Goal: Check status: Check status

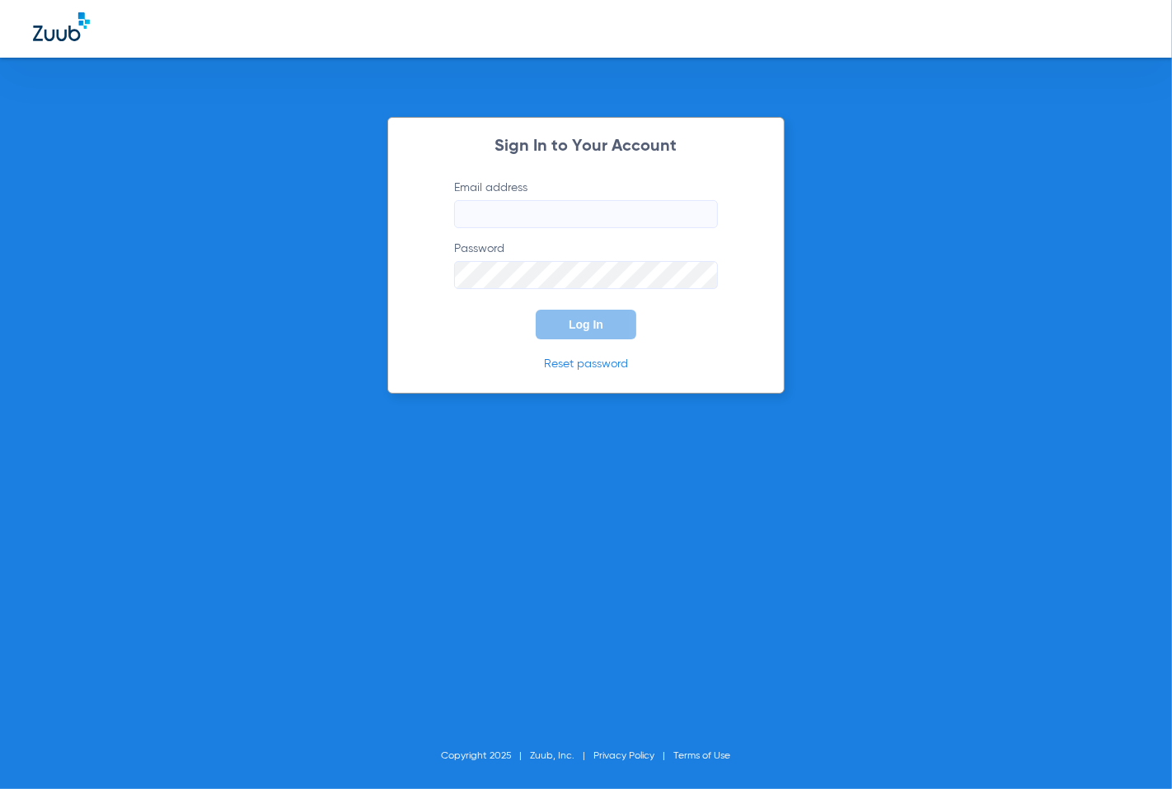
type input "[EMAIL_ADDRESS][DOMAIN_NAME]"
click at [601, 334] on button "Log In" at bounding box center [586, 325] width 101 height 30
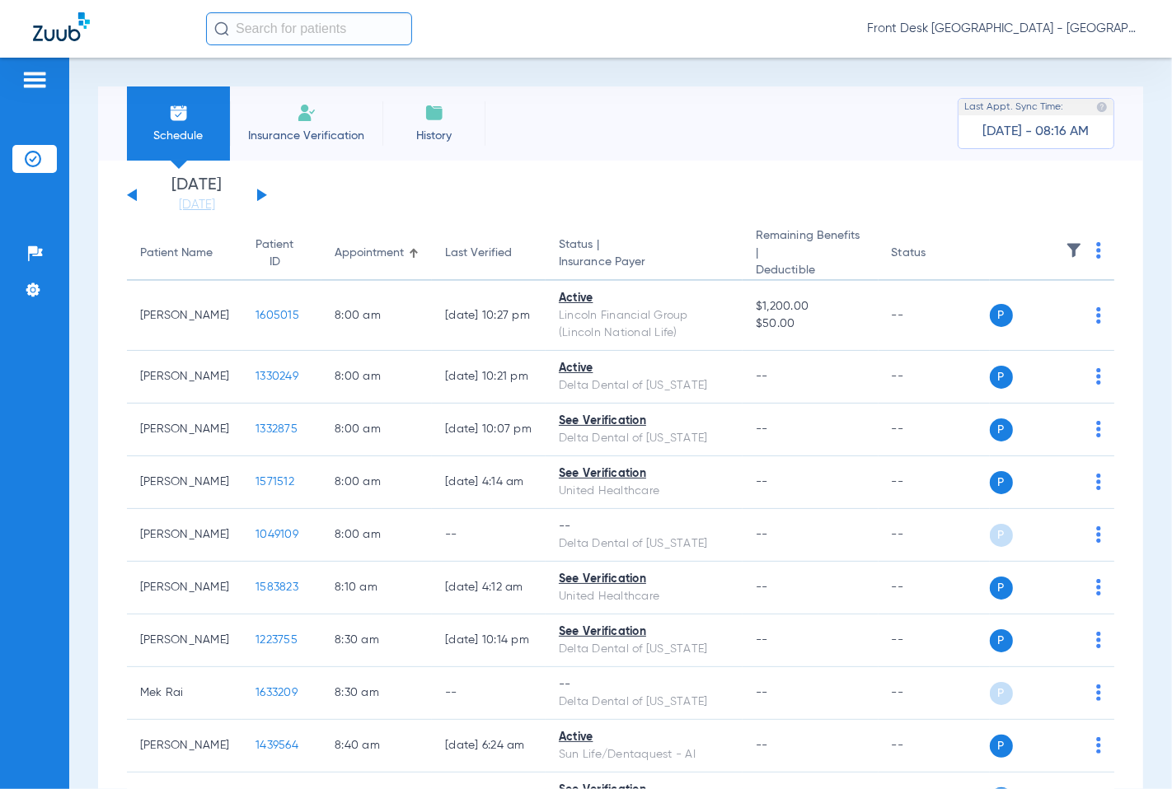
click at [265, 192] on div "[DATE] [DATE] [DATE] [DATE] [DATE] [DATE] [DATE] [DATE] [DATE] [DATE] [DATE] [D…" at bounding box center [197, 195] width 140 height 36
click at [260, 194] on button at bounding box center [262, 195] width 10 height 12
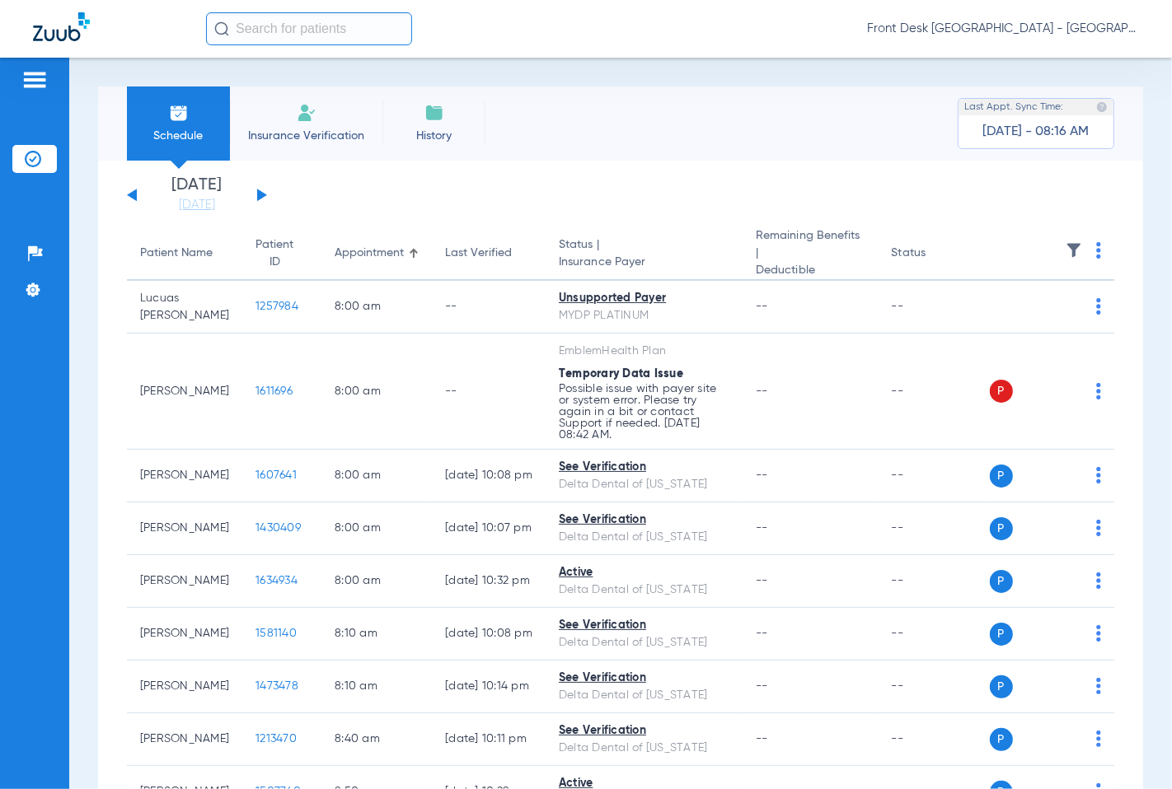
click at [260, 196] on button at bounding box center [262, 195] width 10 height 12
